Goal: Information Seeking & Learning: Understand process/instructions

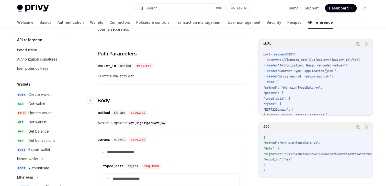
scroll to position [41, 0]
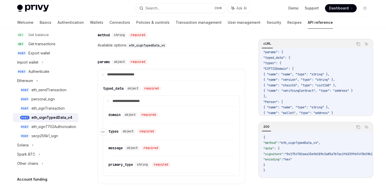
scroll to position [225, 0]
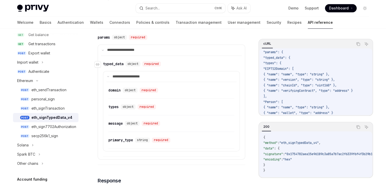
click at [110, 63] on div "typed_data" at bounding box center [113, 63] width 20 height 5
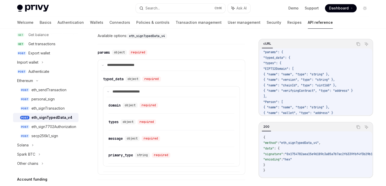
scroll to position [210, 0]
click at [336, 85] on span "{ "name": "chainId", "type": "uint160" }," at bounding box center [299, 85] width 73 height 4
click at [326, 85] on span "{ "name": "chainId", "type": "uint160" }," at bounding box center [299, 85] width 73 height 4
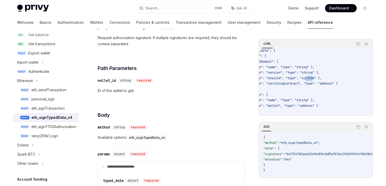
scroll to position [41, 15]
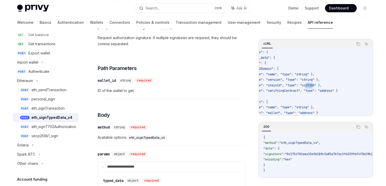
drag, startPoint x: 335, startPoint y: 85, endPoint x: 307, endPoint y: 85, distance: 28.6
click at [307, 85] on span "{ "name": "chainId", "type": "uint160" }," at bounding box center [284, 85] width 73 height 4
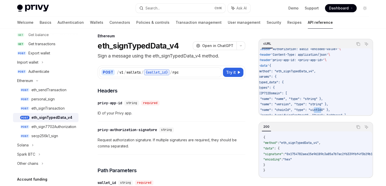
scroll to position [57, 7]
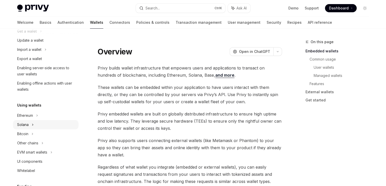
scroll to position [61, 0]
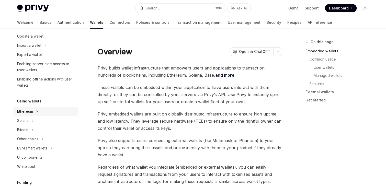
click at [35, 22] on div "Ethereum" at bounding box center [45, 17] width 65 height 9
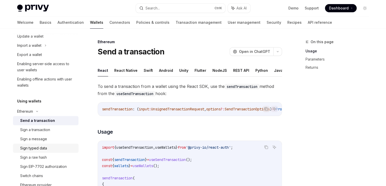
click at [46, 147] on div "Sign typed data" at bounding box center [47, 148] width 55 height 6
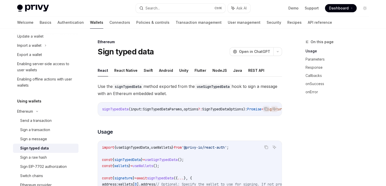
click at [46, 147] on div "Sign typed data" at bounding box center [34, 148] width 29 height 6
click at [255, 72] on button "REST API" at bounding box center [256, 70] width 16 height 12
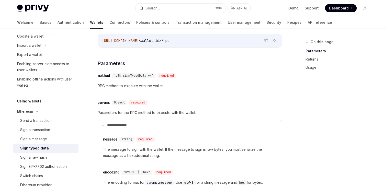
scroll to position [102, 0]
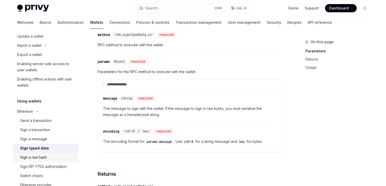
click at [43, 160] on link "Sign a raw hash" at bounding box center [45, 157] width 65 height 9
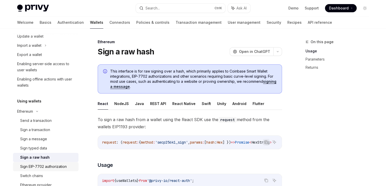
click at [49, 165] on div "Sign EIP-7702 authorization" at bounding box center [43, 167] width 46 height 6
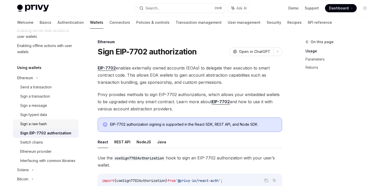
scroll to position [102, 0]
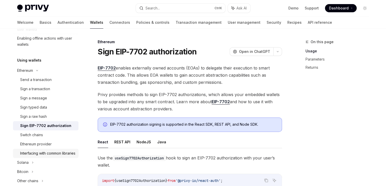
click at [41, 152] on div "Interfacing with common libraries" at bounding box center [47, 153] width 55 height 6
type textarea "*"
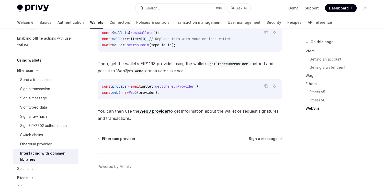
scroll to position [715, 0]
